Goal: Task Accomplishment & Management: Complete application form

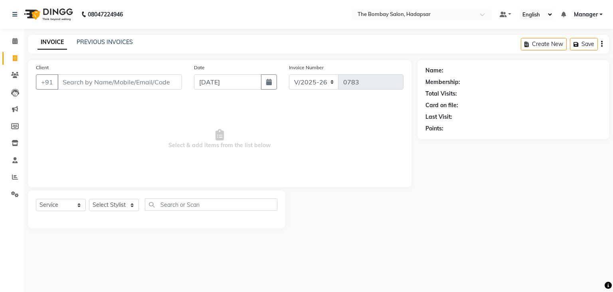
select select "8374"
select select "service"
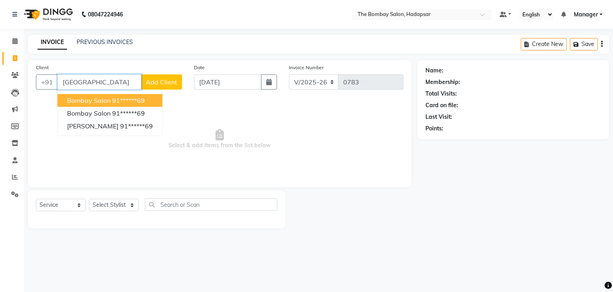
click at [122, 105] on button "bombay salon 91******69" at bounding box center [110, 100] width 105 height 13
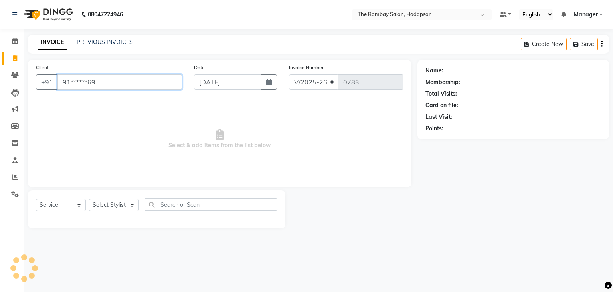
type input "91******69"
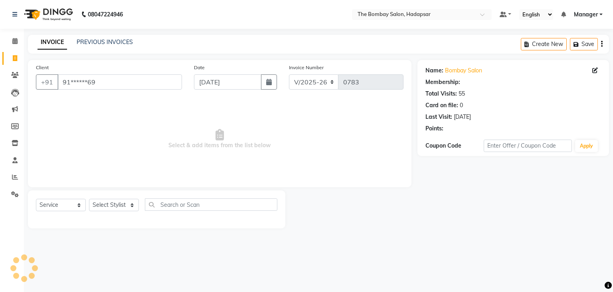
select select "1: Object"
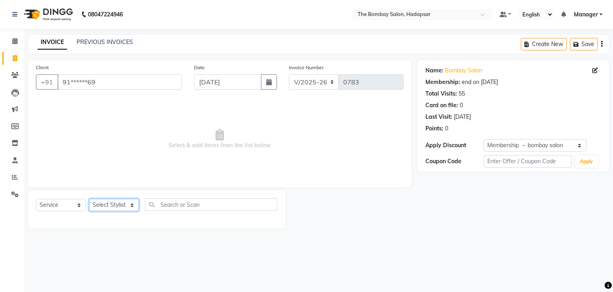
drag, startPoint x: 110, startPoint y: 210, endPoint x: 114, endPoint y: 165, distance: 44.9
click at [114, 165] on div "Client +91 91******69 Date [DATE] Invoice Number V/2025 V/[PHONE_NUMBER] Select…" at bounding box center [220, 144] width 396 height 168
select select "82047"
click at [89, 199] on select "Select Stylist [PERSON_NAME] hasn KASIF Manager [PERSON_NAME] MUKESH MUSARIK PI…" at bounding box center [114, 205] width 50 height 12
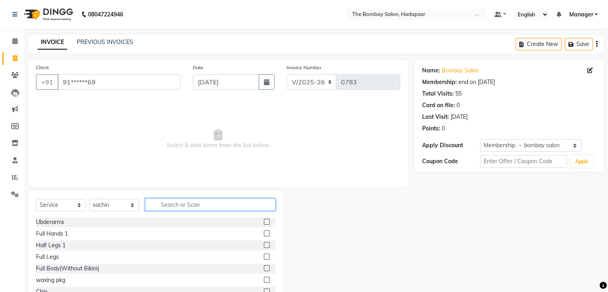
click at [191, 208] on input "text" at bounding box center [210, 204] width 130 height 12
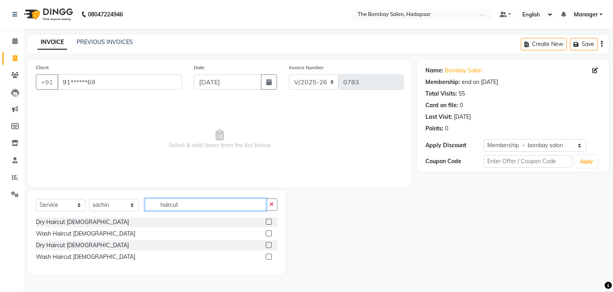
type input "haircut"
click at [270, 234] on label at bounding box center [269, 233] width 6 height 6
click at [270, 234] on input "checkbox" at bounding box center [268, 233] width 5 height 5
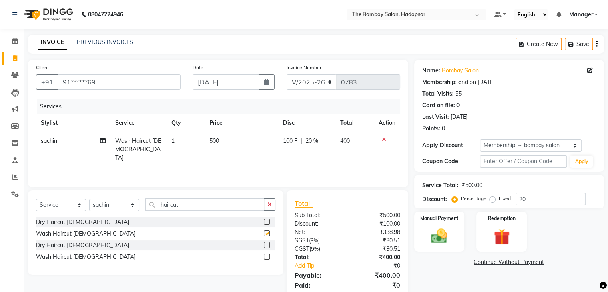
checkbox input "false"
click at [222, 137] on td "500" at bounding box center [241, 149] width 74 height 35
select select "82047"
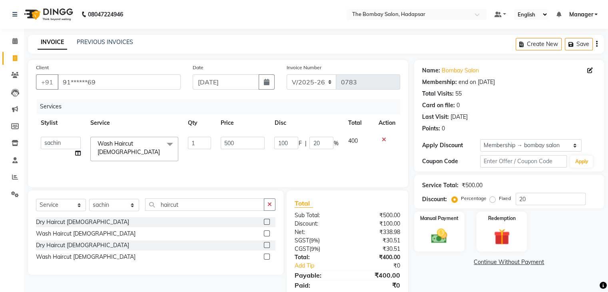
click at [222, 137] on input "500" at bounding box center [242, 143] width 44 height 12
type input "400"
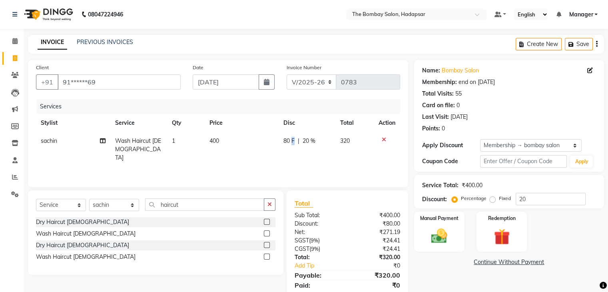
click at [292, 146] on td "80 F | 20 %" at bounding box center [306, 149] width 57 height 35
select select "82047"
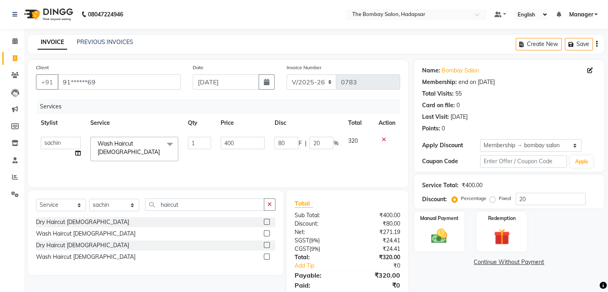
click at [294, 135] on td "80 F | 20 %" at bounding box center [305, 149] width 73 height 34
click at [290, 139] on input "80" at bounding box center [286, 143] width 24 height 12
type input "8"
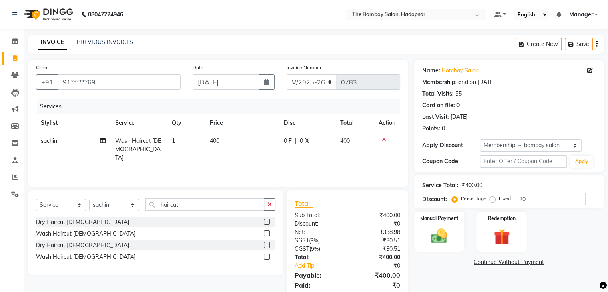
click at [294, 153] on td "0 F | 0 %" at bounding box center [307, 149] width 56 height 35
select select "82047"
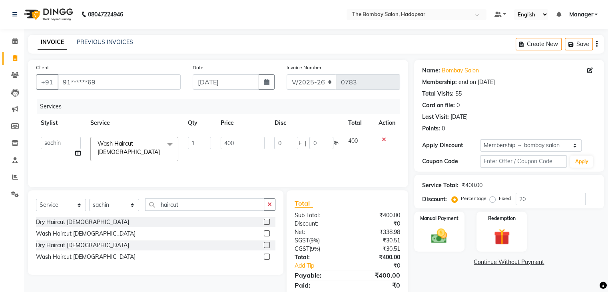
scroll to position [28, 0]
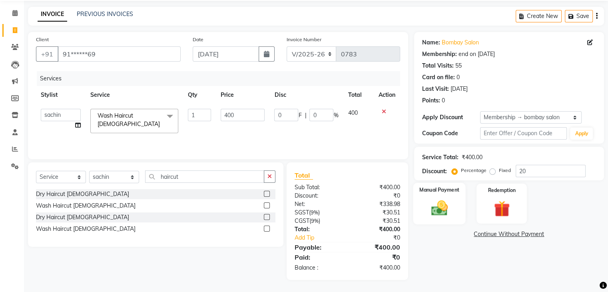
click at [431, 201] on img at bounding box center [438, 208] width 27 height 19
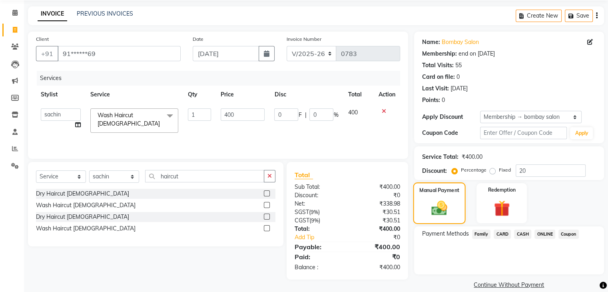
scroll to position [39, 0]
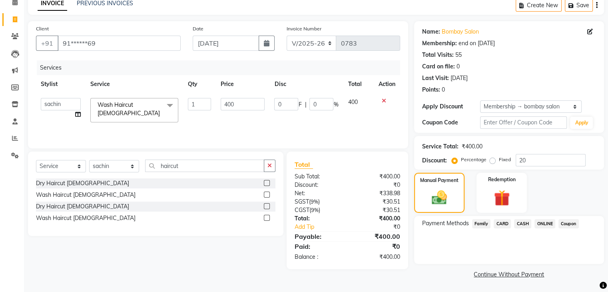
click at [542, 226] on span "ONLINE" at bounding box center [544, 223] width 21 height 9
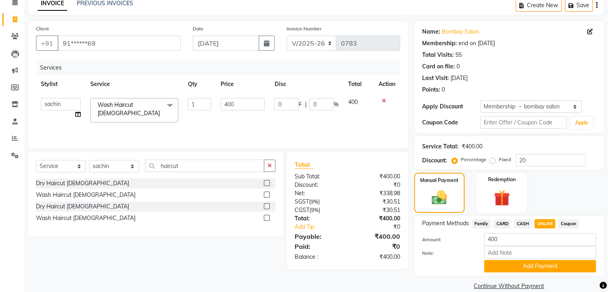
scroll to position [51, 0]
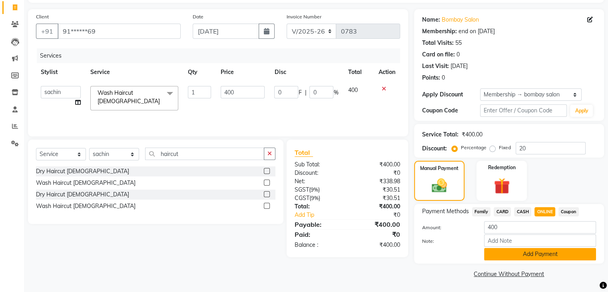
click at [542, 248] on button "Add Payment" at bounding box center [540, 254] width 112 height 12
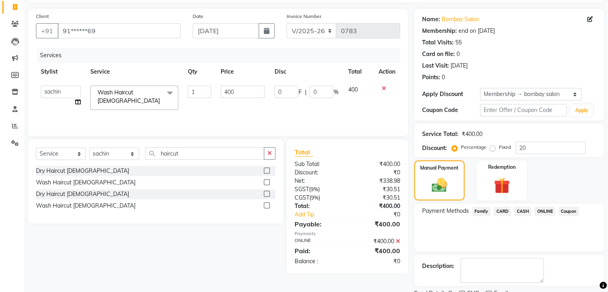
scroll to position [83, 0]
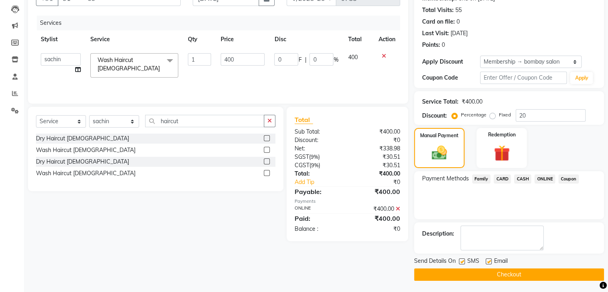
click at [542, 271] on button "Checkout" at bounding box center [509, 274] width 190 height 12
